Goal: Use online tool/utility: Utilize a website feature to perform a specific function

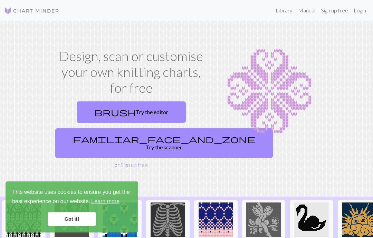
click at [150, 110] on link "brush Try the editor" at bounding box center [131, 111] width 109 height 21
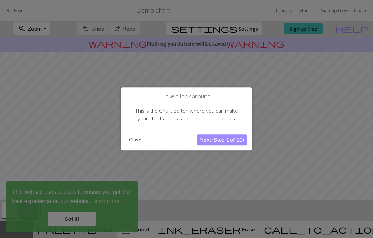
click at [232, 141] on button "Next (Step 1 of 10)" at bounding box center [221, 140] width 50 height 11
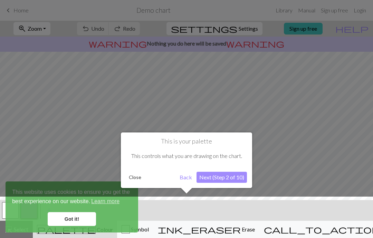
click at [234, 179] on button "Next (Step 2 of 10)" at bounding box center [221, 177] width 50 height 11
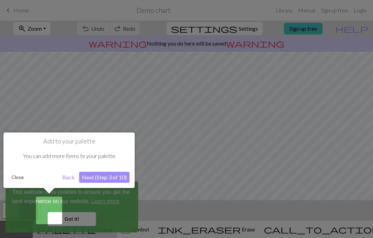
click at [115, 180] on button "Next (Step 3 of 10)" at bounding box center [104, 177] width 50 height 11
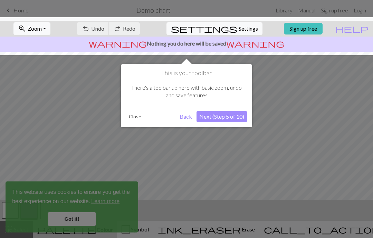
click at [229, 118] on button "Next (Step 5 of 10)" at bounding box center [221, 116] width 50 height 11
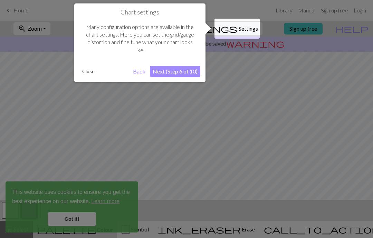
click at [183, 73] on button "Next (Step 6 of 10)" at bounding box center [175, 71] width 50 height 11
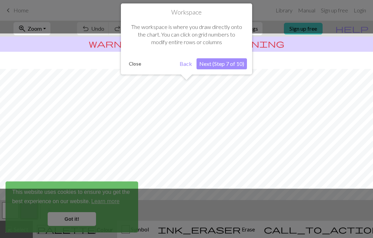
scroll to position [41, 0]
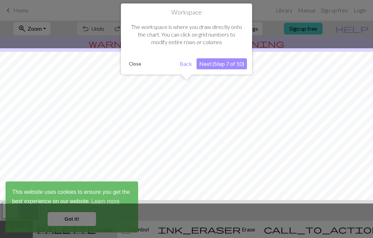
click at [235, 65] on button "Next (Step 7 of 10)" at bounding box center [221, 63] width 50 height 11
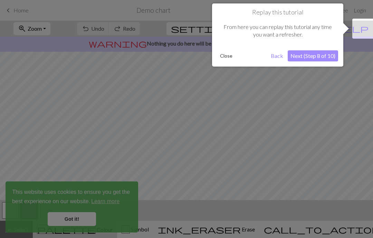
click at [324, 54] on button "Next (Step 8 of 10)" at bounding box center [312, 55] width 50 height 11
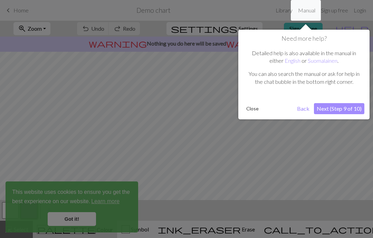
click at [348, 107] on button "Next (Step 9 of 10)" at bounding box center [339, 108] width 50 height 11
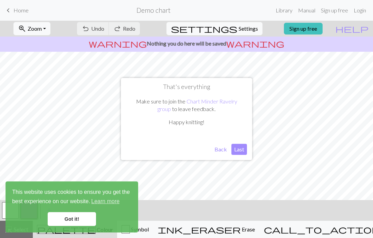
click at [239, 150] on button "Last" at bounding box center [239, 149] width 16 height 11
click at [78, 220] on link "Got it!" at bounding box center [72, 219] width 48 height 14
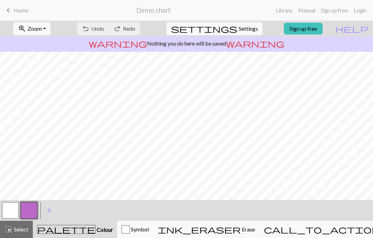
click at [20, 234] on button "highlight_alt Select Select" at bounding box center [16, 229] width 33 height 17
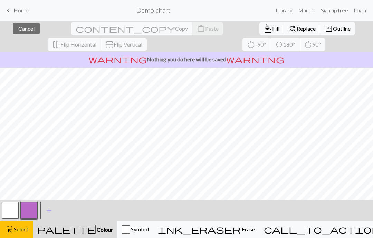
click at [24, 33] on button "close Cancel" at bounding box center [26, 29] width 27 height 12
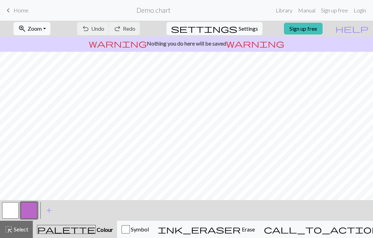
click at [50, 212] on span "add" at bounding box center [49, 211] width 8 height 10
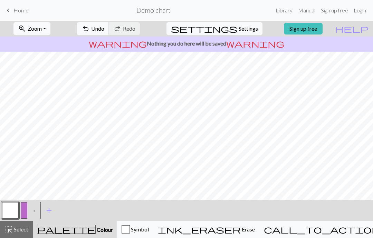
click at [149, 228] on span "Symbol" at bounding box center [139, 229] width 19 height 7
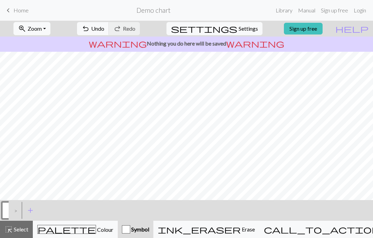
click at [237, 232] on span "ink_eraser" at bounding box center [199, 230] width 83 height 10
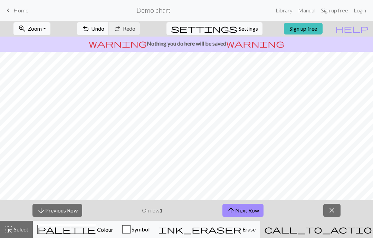
click at [334, 209] on span "close" at bounding box center [332, 211] width 8 height 10
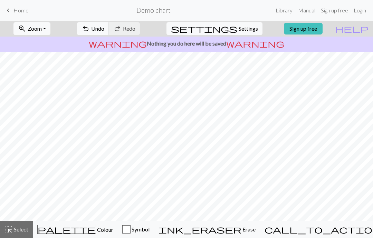
click at [96, 231] on span "Colour" at bounding box center [104, 229] width 17 height 7
